Goal: Information Seeking & Learning: Learn about a topic

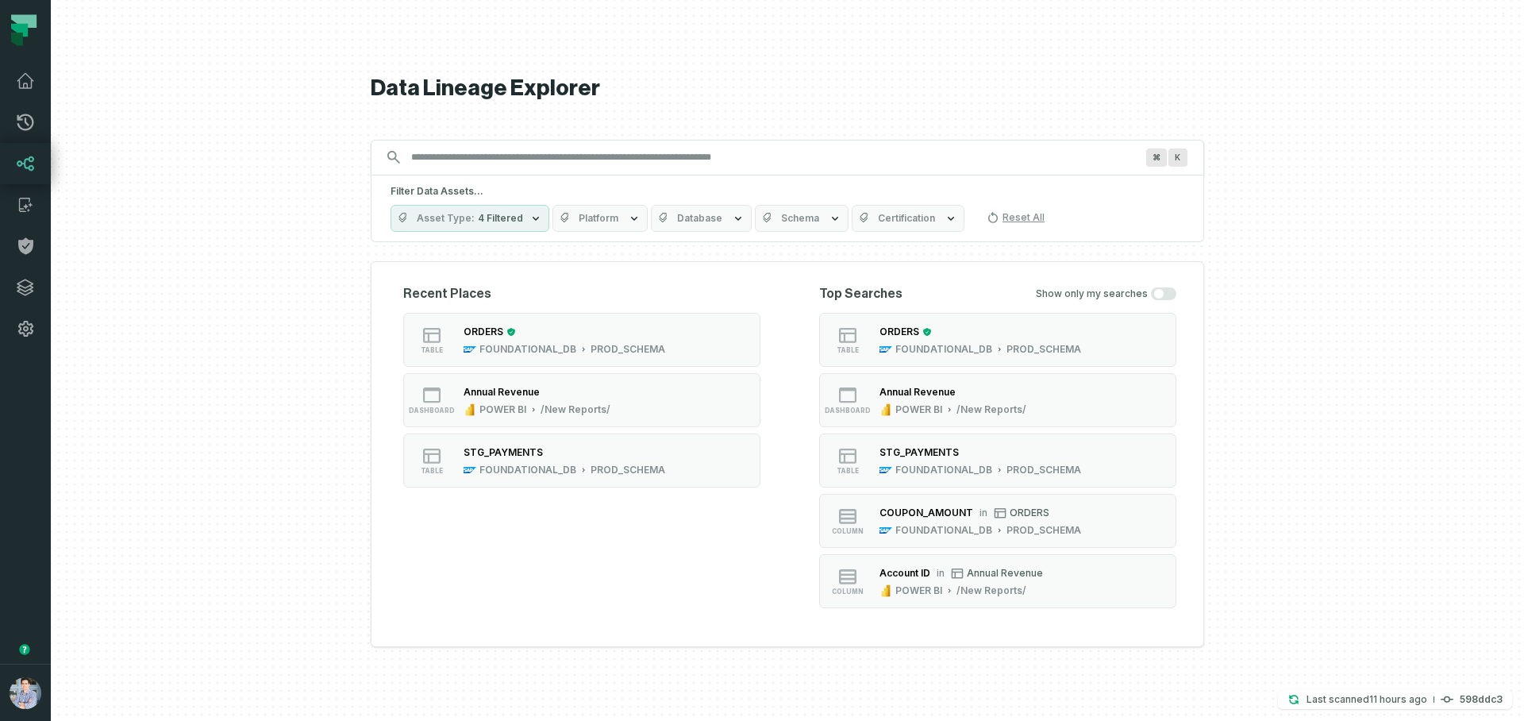
click at [33, 524] on button "button" at bounding box center [25, 506] width 51 height 314
click at [26, 598] on button "button" at bounding box center [25, 506] width 51 height 314
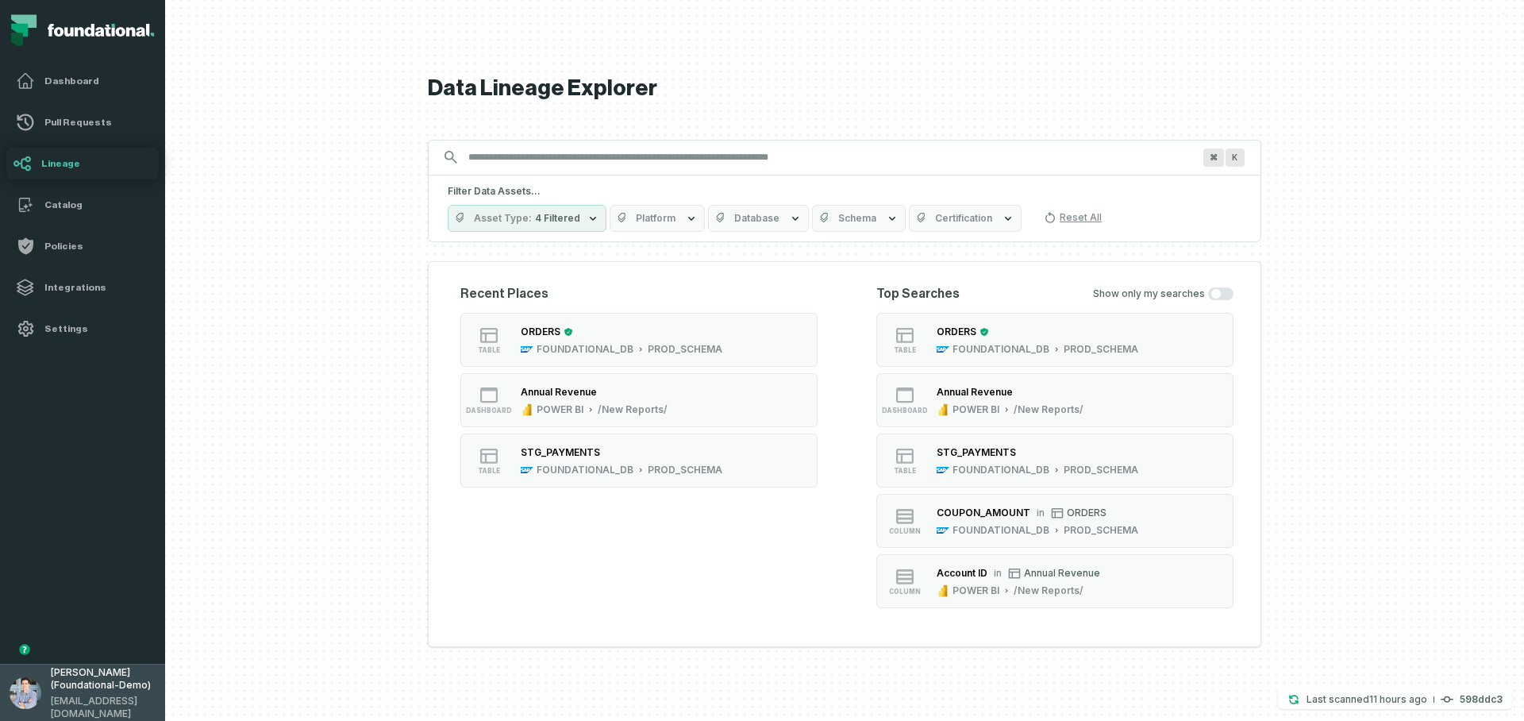
click at [34, 689] on img "button" at bounding box center [26, 693] width 32 height 32
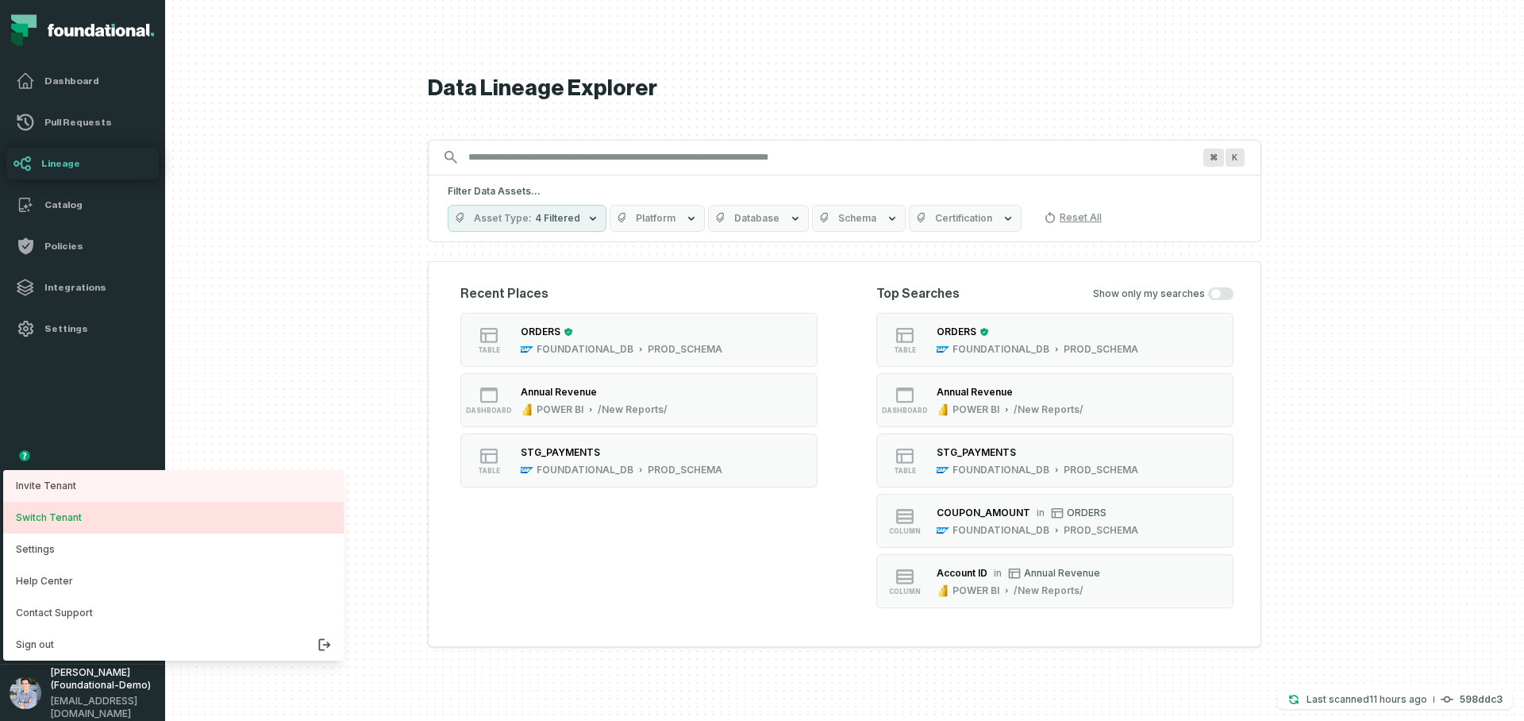
click at [59, 523] on button "Switch Tenant" at bounding box center [173, 518] width 340 height 32
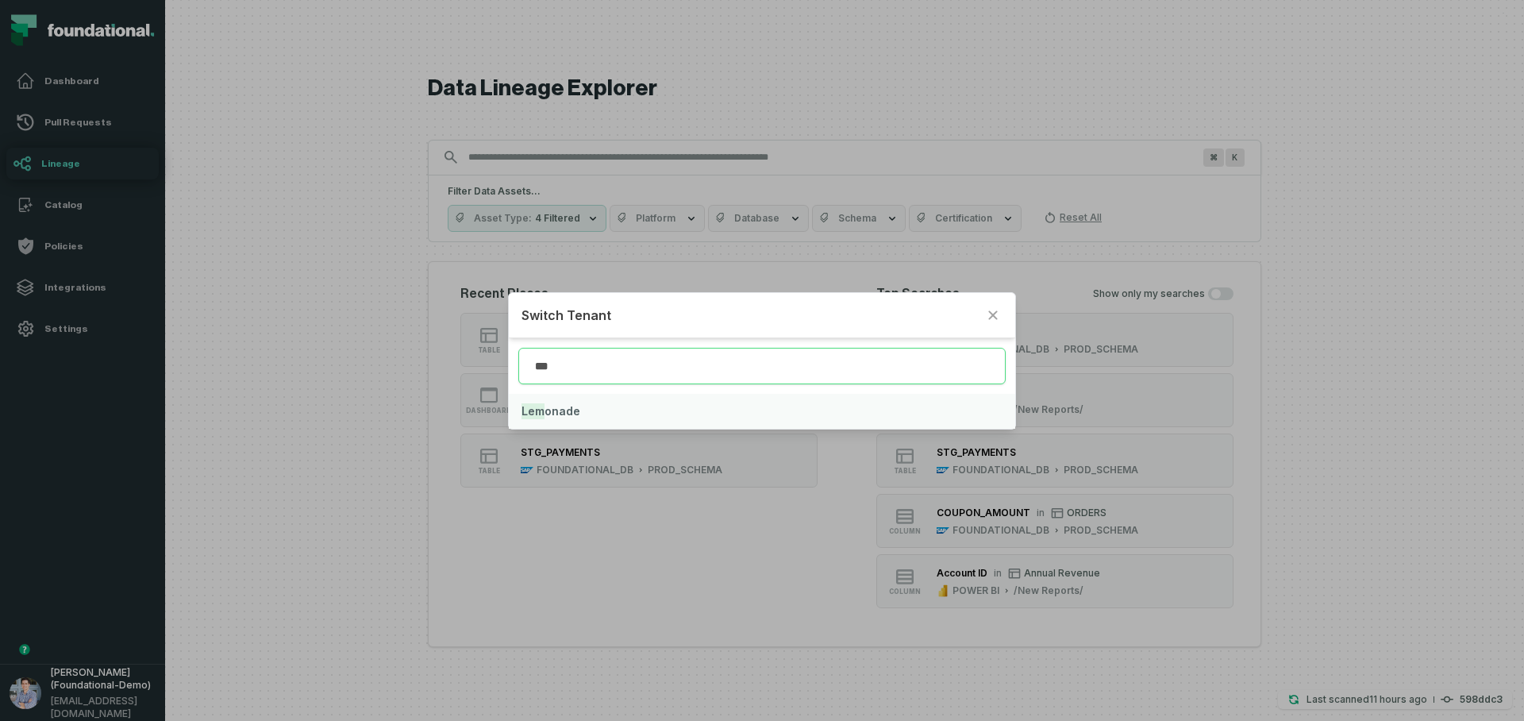
type input "***"
click at [569, 408] on span "Lem onade" at bounding box center [550, 410] width 59 height 13
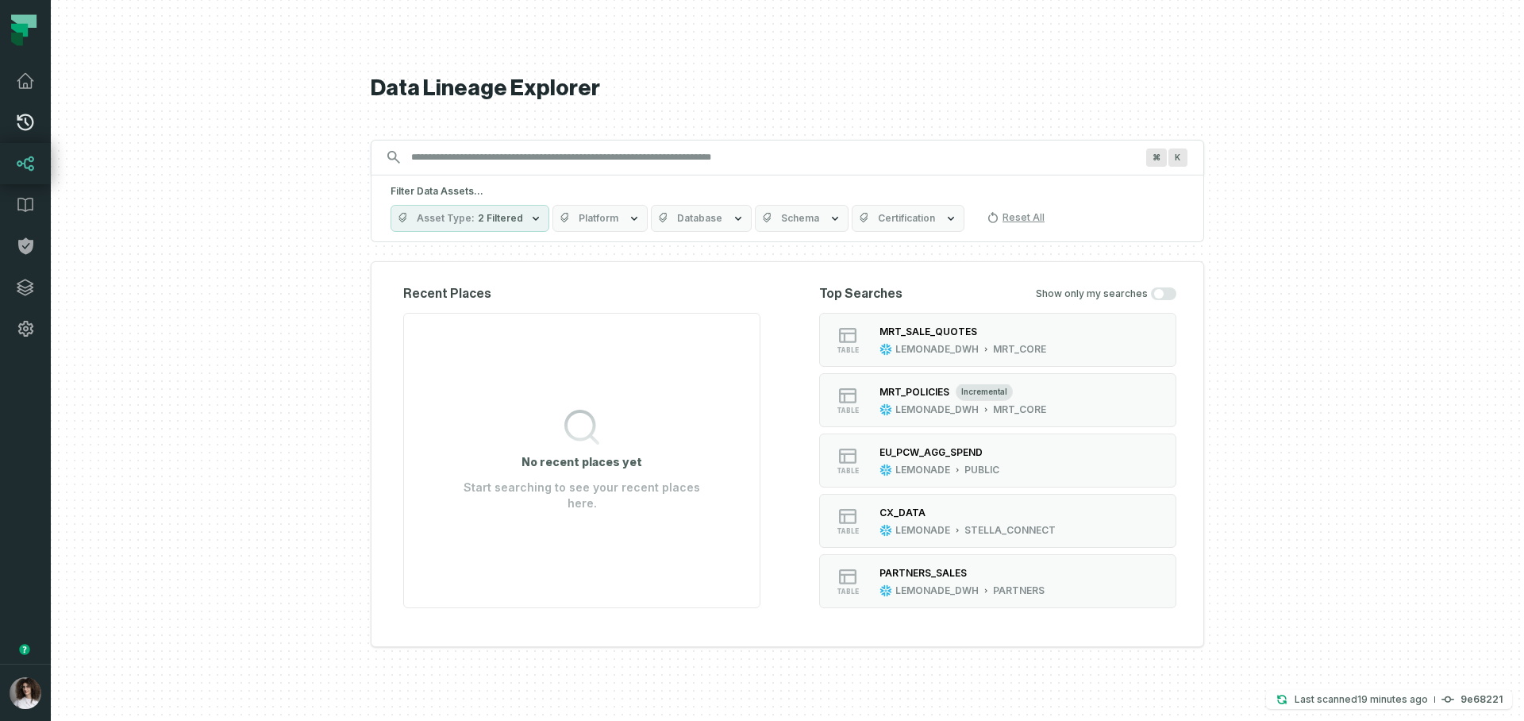
click at [22, 122] on icon at bounding box center [25, 122] width 19 height 19
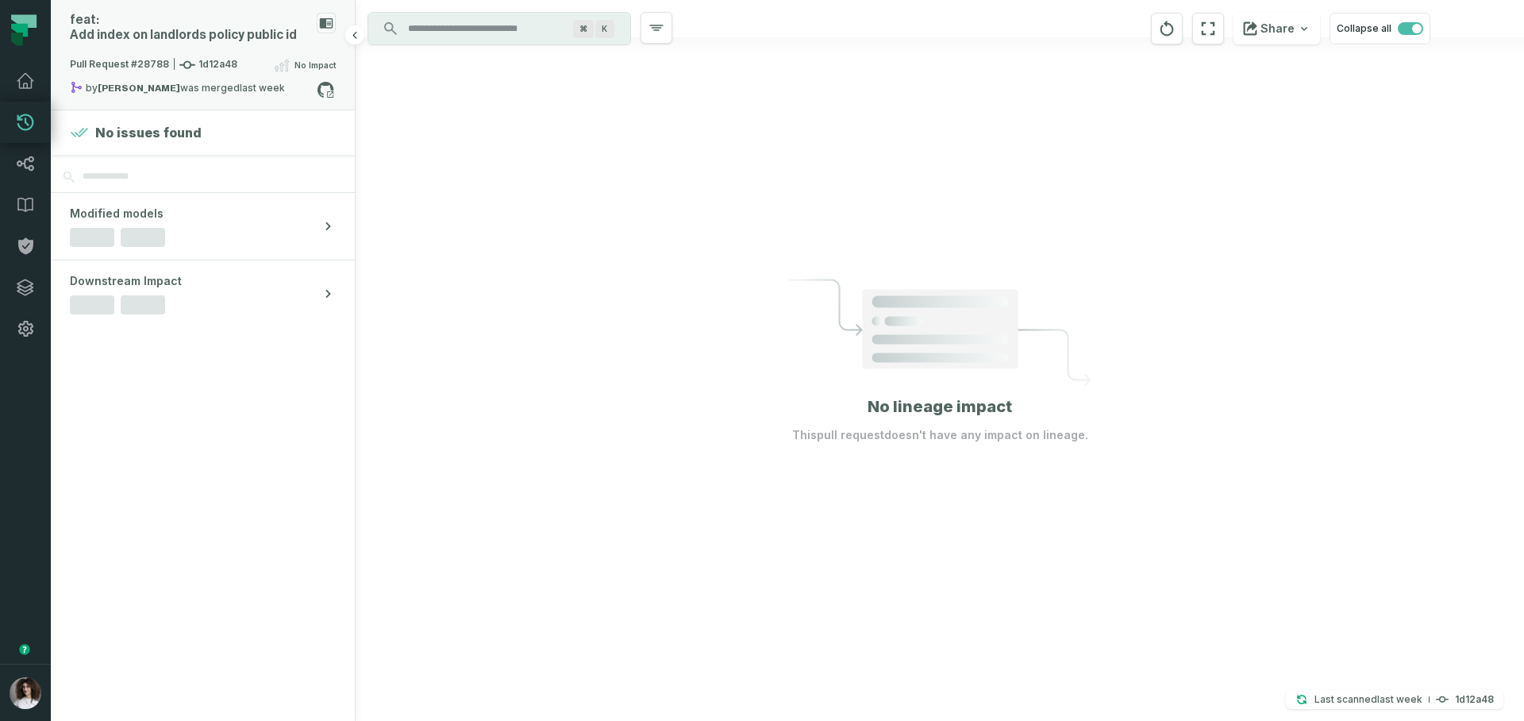
click at [190, 32] on div "feat: Add index on landlords policy public id" at bounding box center [203, 34] width 266 height 43
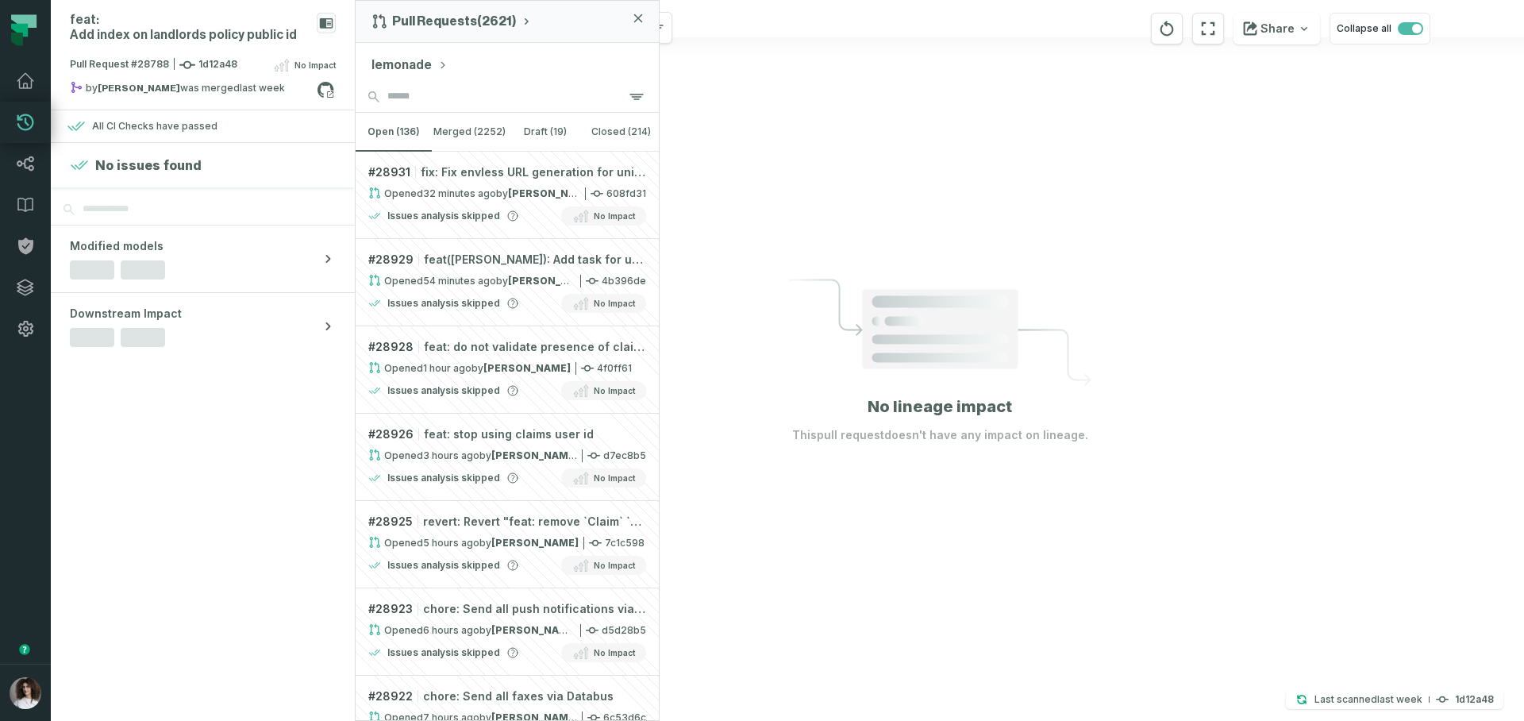
click at [416, 71] on button "lemonade" at bounding box center [409, 65] width 76 height 19
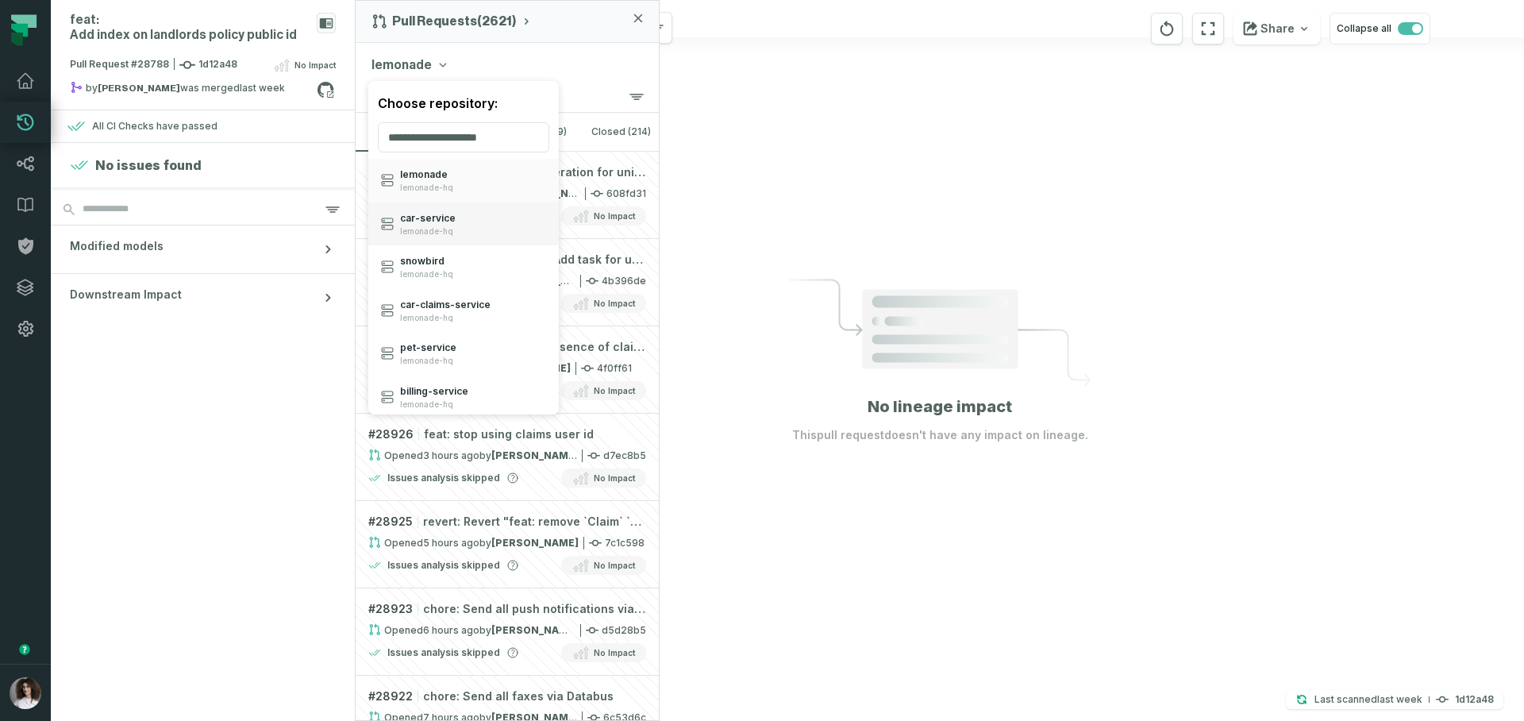
click at [454, 230] on div "car- service lemonade-hq" at bounding box center [463, 224] width 190 height 44
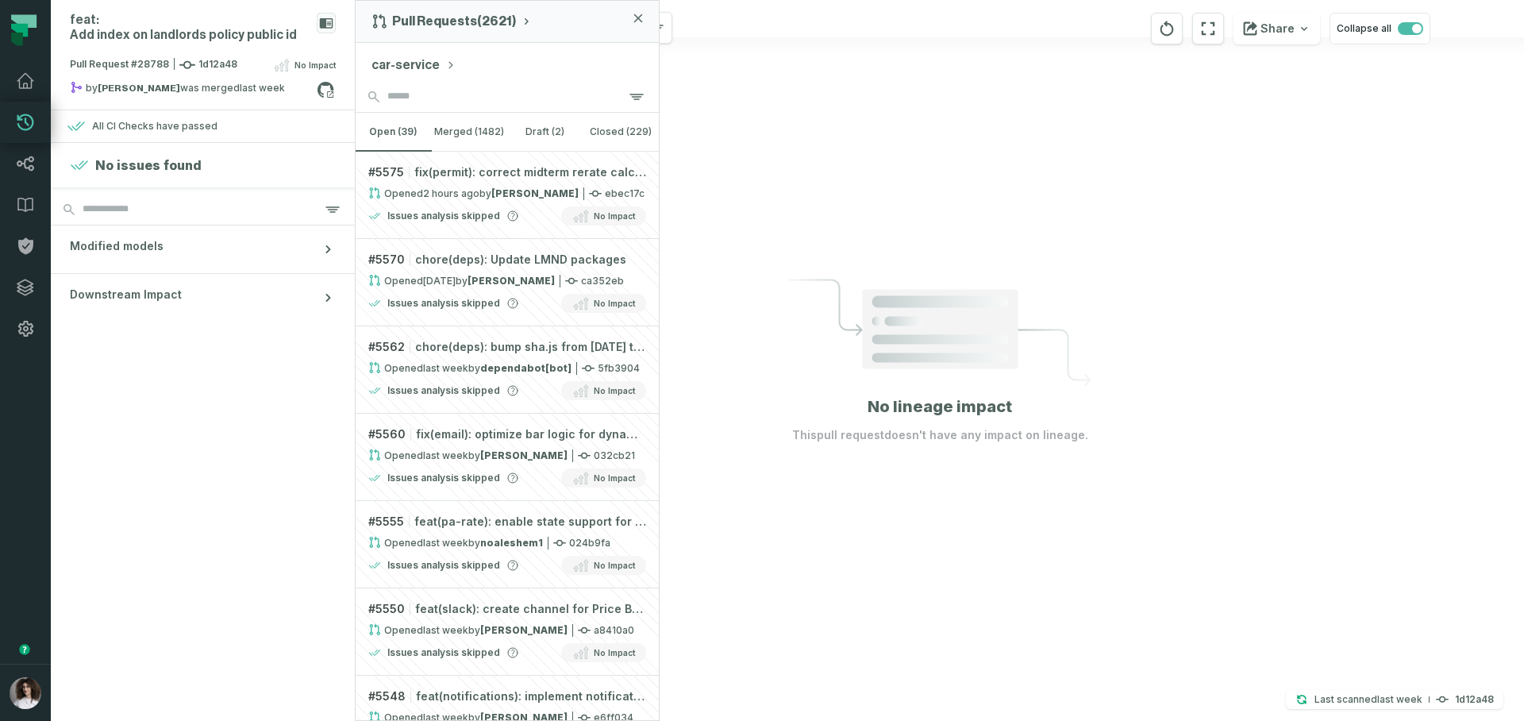
click at [401, 53] on div "car-service" at bounding box center [506, 62] width 303 height 38
click at [399, 61] on button "car-service" at bounding box center [413, 65] width 84 height 19
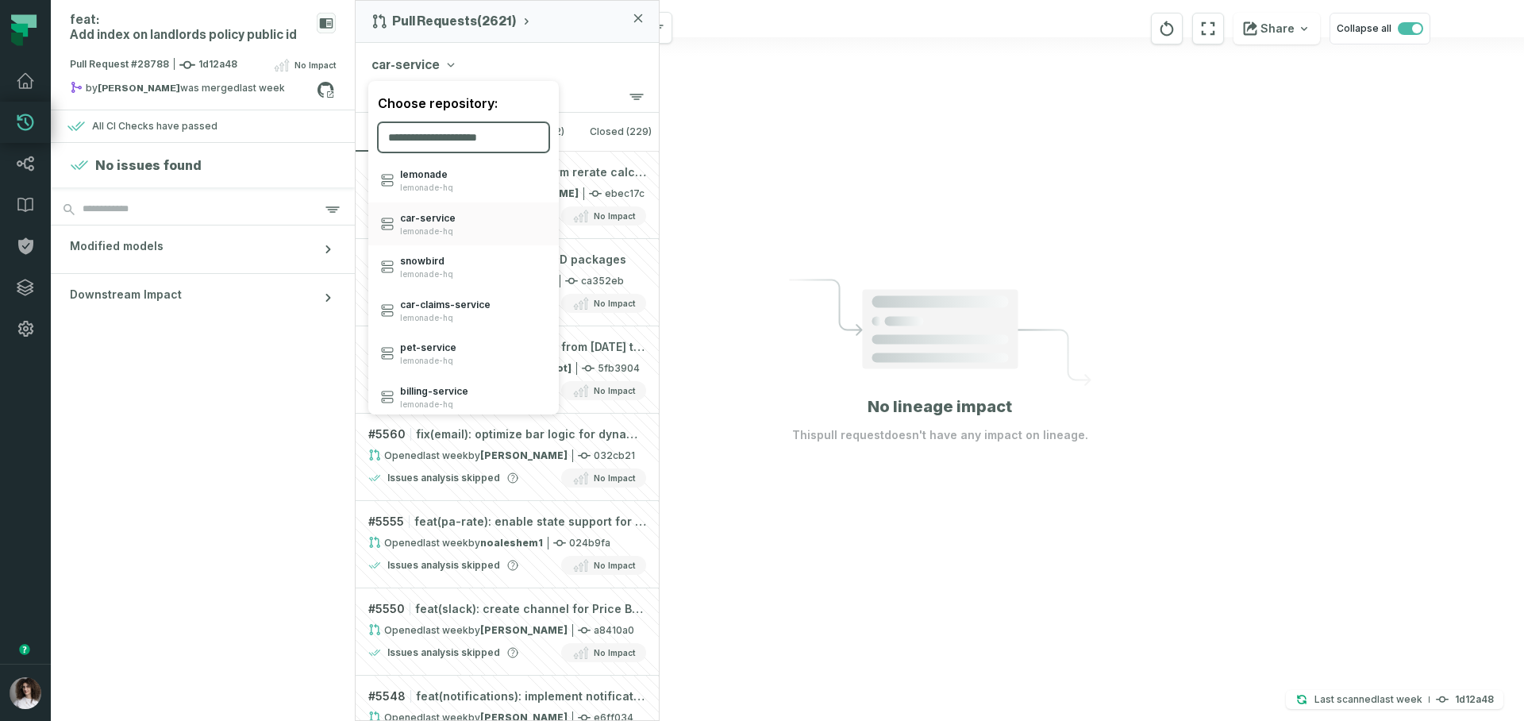
click at [467, 137] on input "search" at bounding box center [463, 137] width 171 height 30
type input "***"
click at [416, 392] on span "car- xp" at bounding box center [426, 391] width 53 height 13
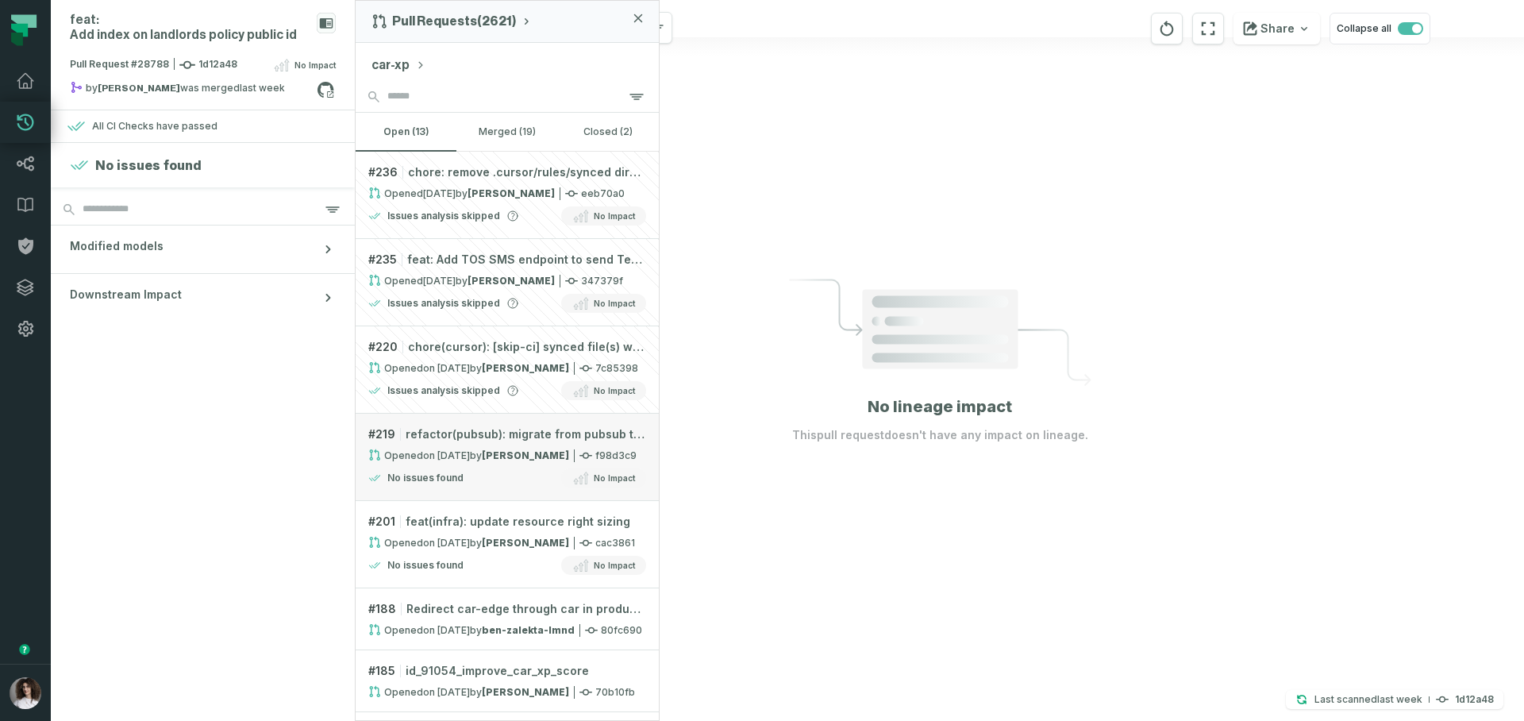
click at [486, 470] on div "No issues found No Impact" at bounding box center [507, 477] width 278 height 19
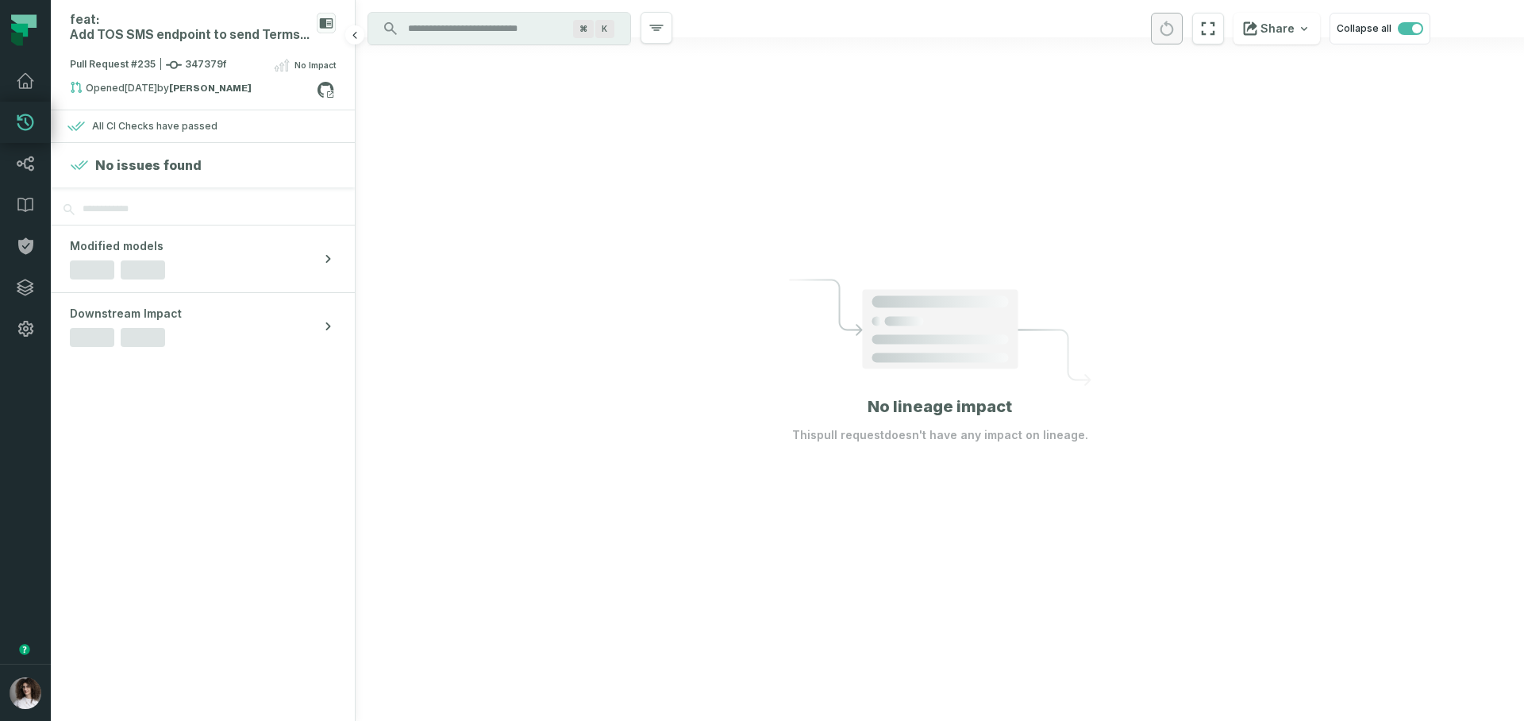
click at [152, 151] on section "No issues found" at bounding box center [203, 165] width 304 height 44
click at [1054, 208] on div at bounding box center [939, 360] width 1168 height 721
click at [1105, 532] on div at bounding box center [939, 360] width 1168 height 721
click at [161, 176] on section "No issues found" at bounding box center [203, 165] width 304 height 44
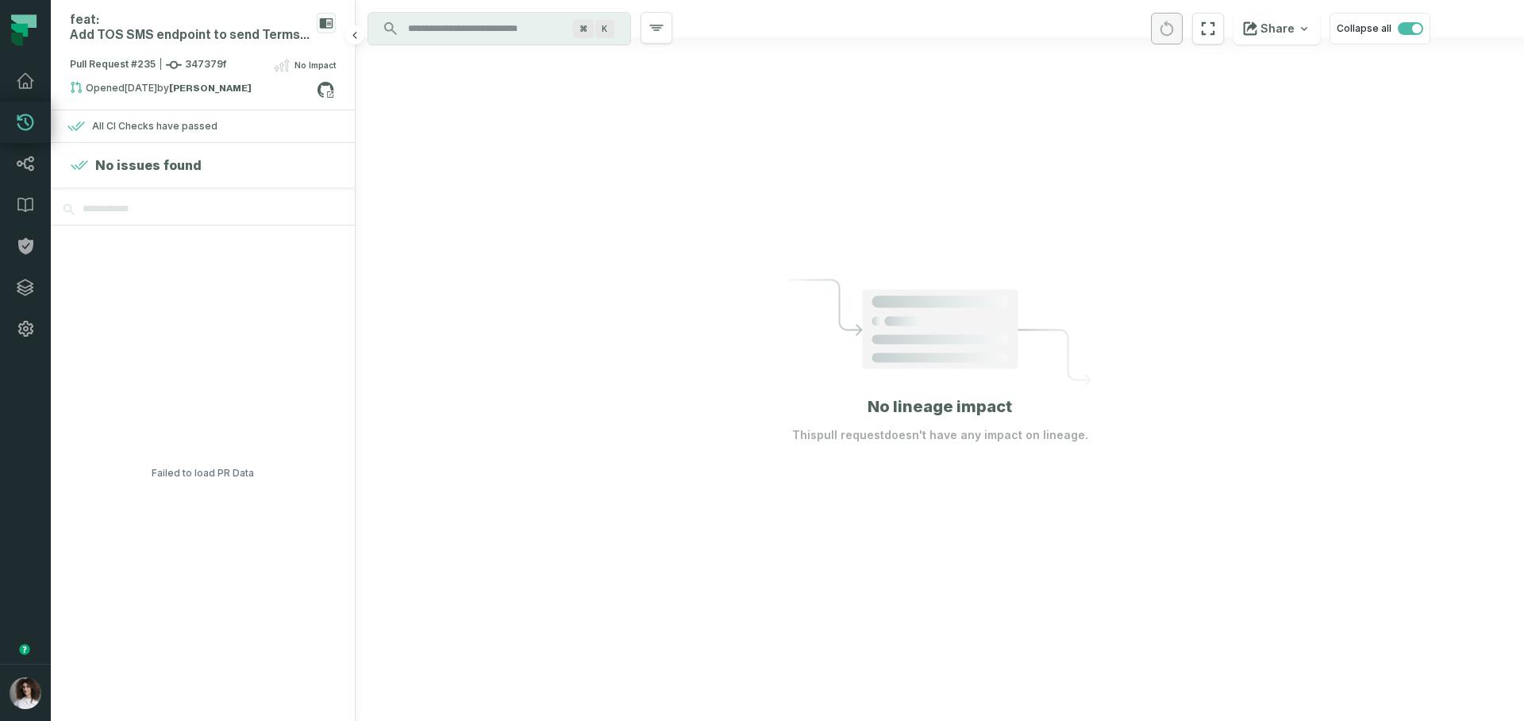
click at [245, 129] on div "All CI Checks have passed" at bounding box center [203, 126] width 272 height 19
click at [298, 82] on div "Opened 8/12/2025, 12:12:30 AM by Bella Hecht" at bounding box center [193, 90] width 247 height 19
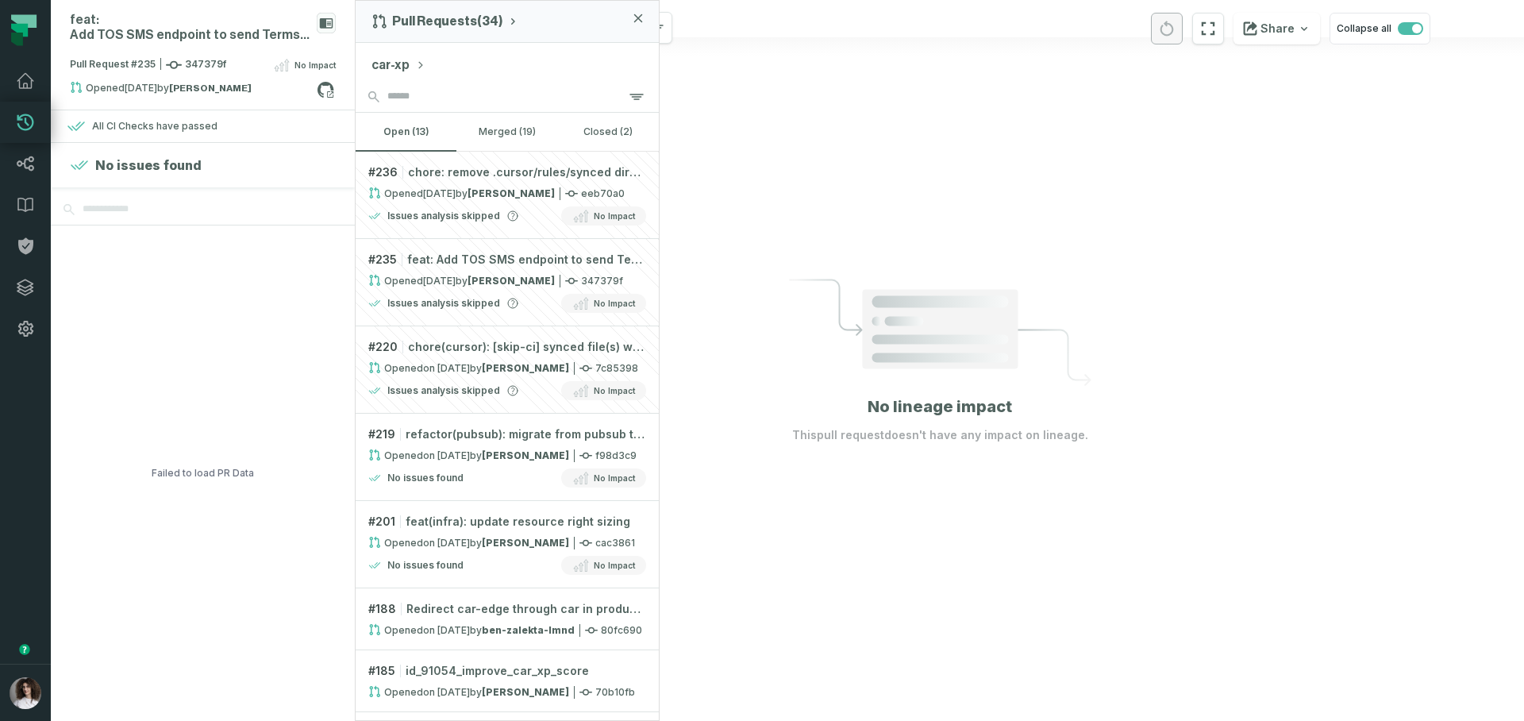
click at [1071, 279] on icon at bounding box center [940, 332] width 302 height 107
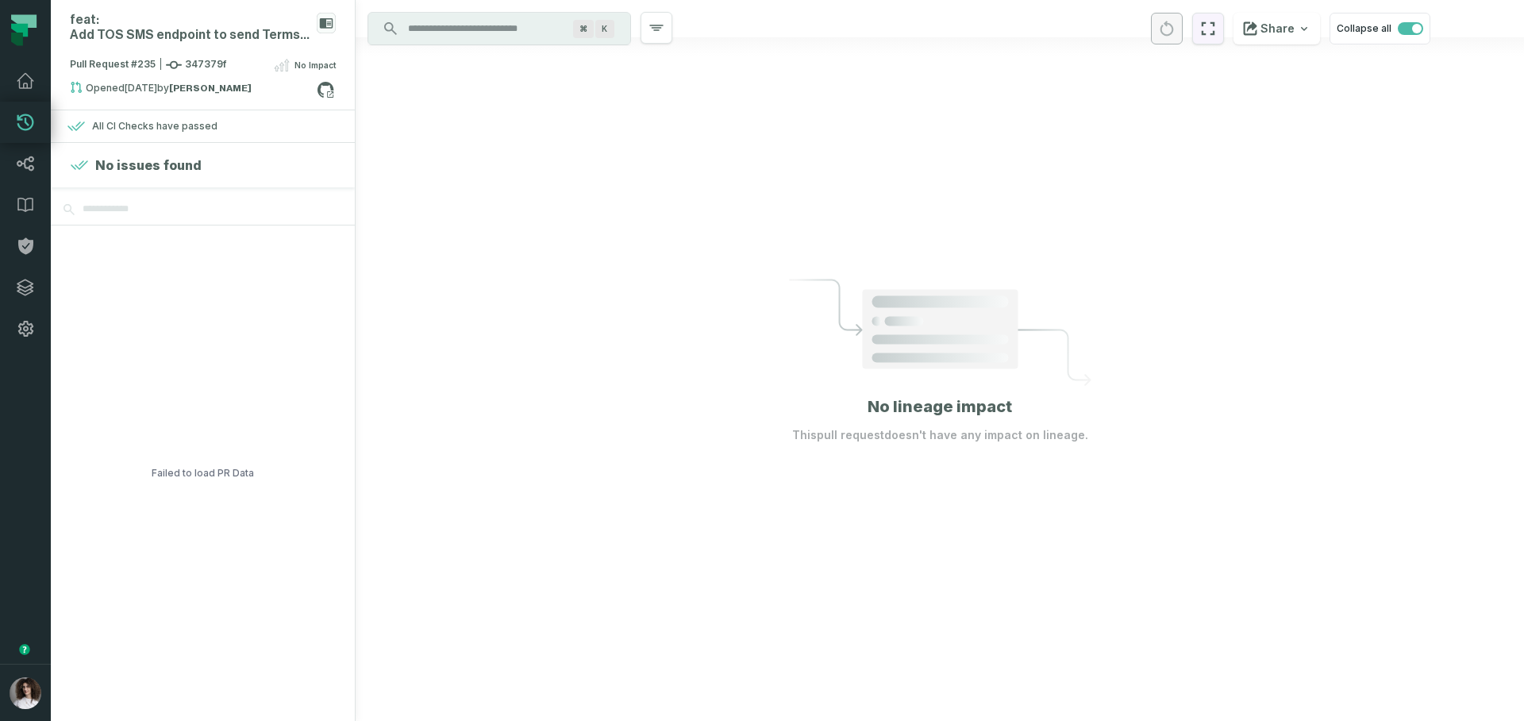
click at [1206, 38] on button "reset" at bounding box center [1208, 29] width 32 height 32
click at [103, 117] on div "All CI Checks have passed" at bounding box center [203, 126] width 272 height 19
click at [80, 145] on section "No issues found" at bounding box center [203, 165] width 304 height 44
click at [112, 124] on div "All CI Checks have passed" at bounding box center [154, 126] width 125 height 13
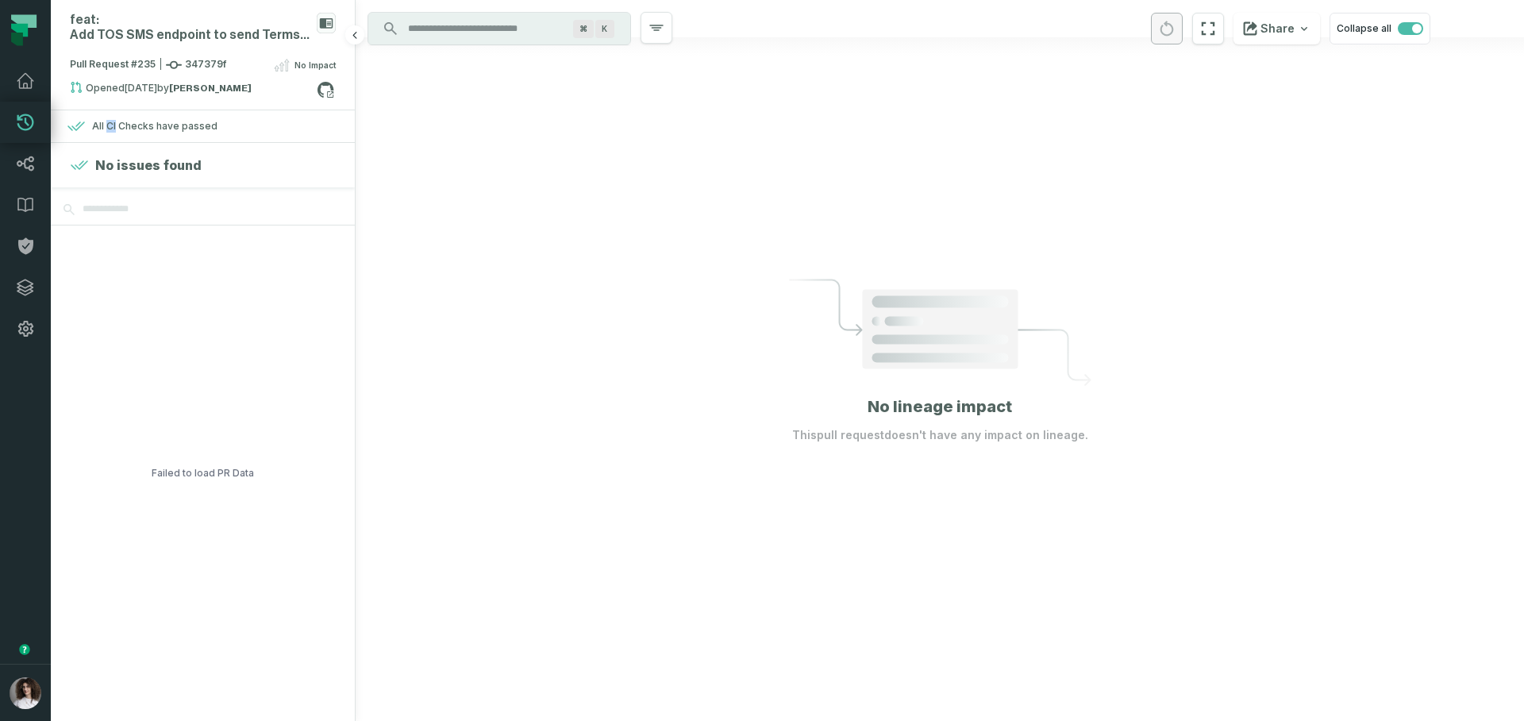
click at [112, 125] on div "All CI Checks have passed" at bounding box center [154, 126] width 125 height 13
click at [212, 140] on section "All CI Checks have passed" at bounding box center [203, 126] width 304 height 33
